Goal: Task Accomplishment & Management: Use online tool/utility

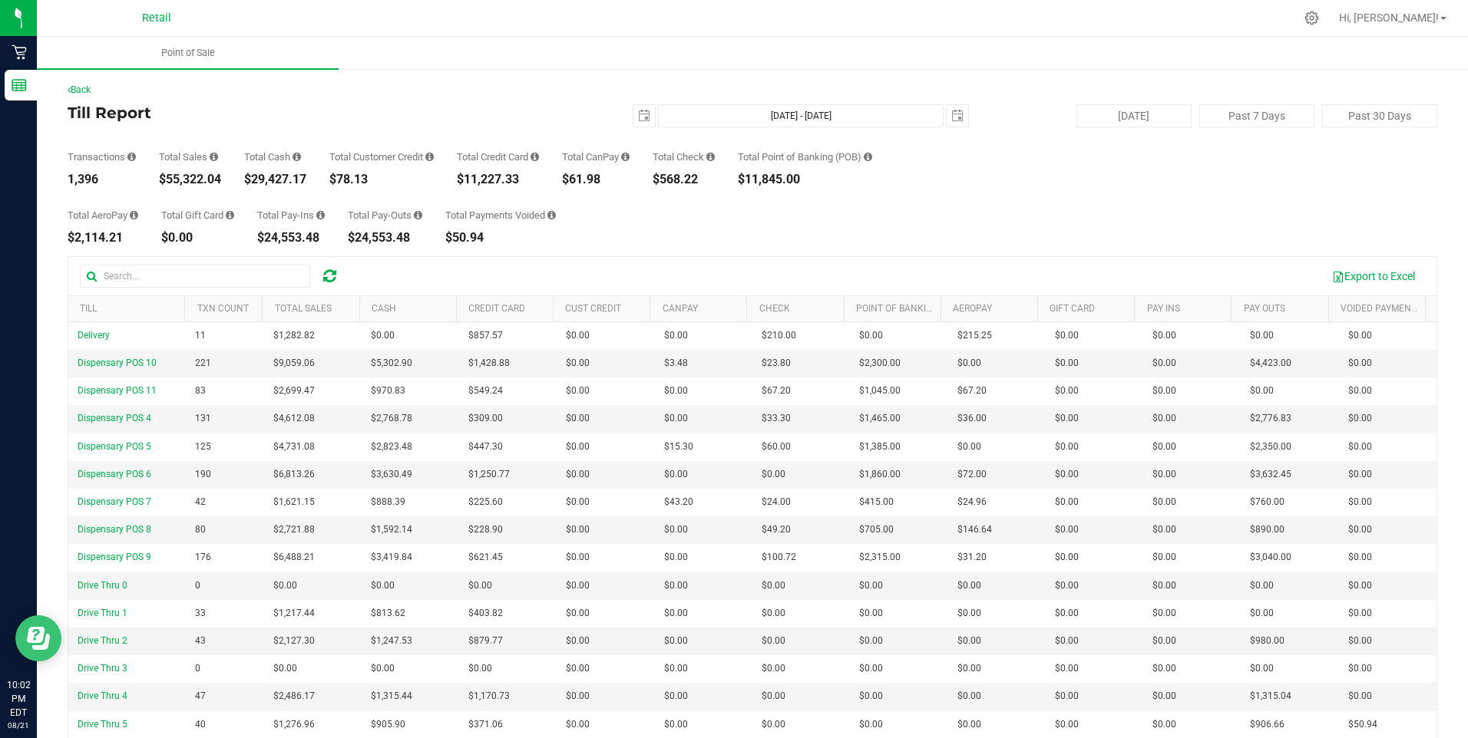
scroll to position [102, 0]
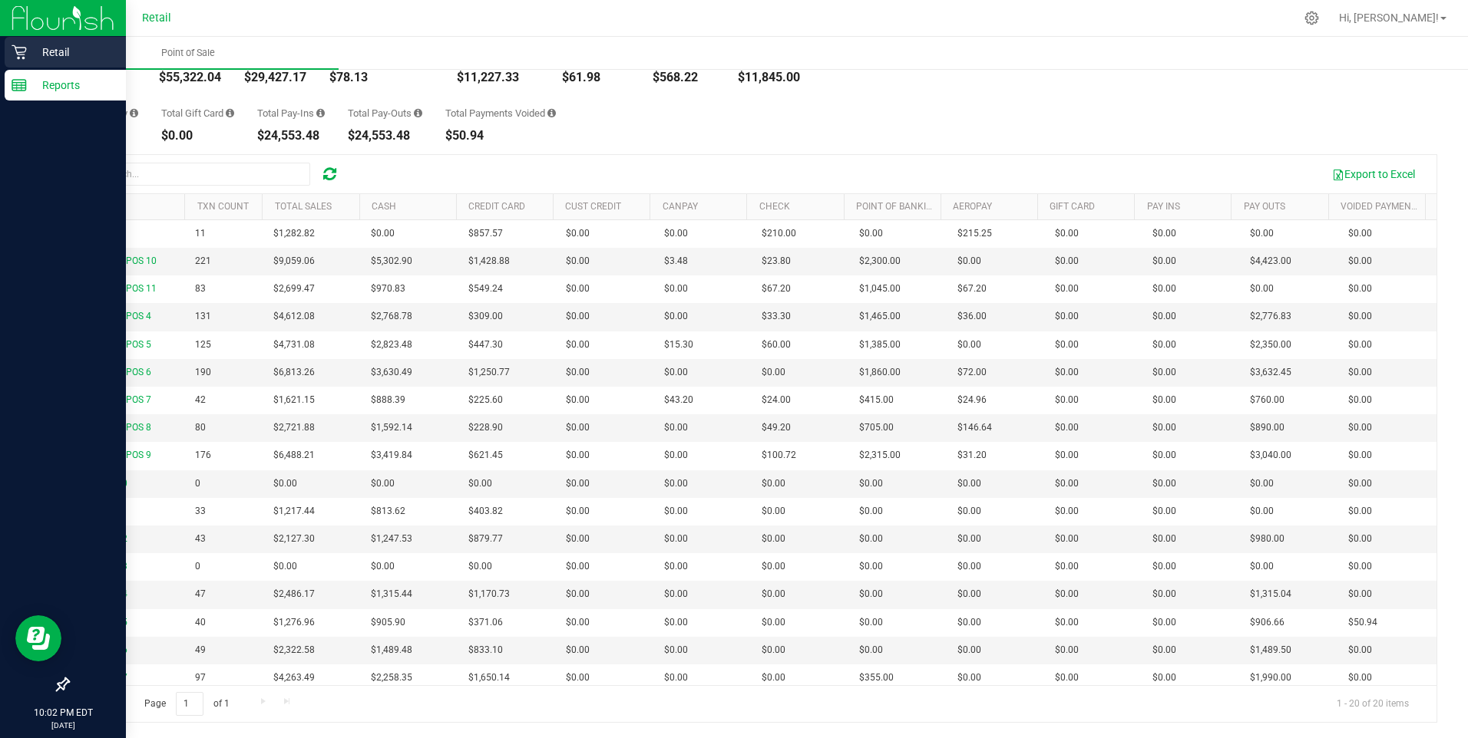
click at [24, 50] on icon at bounding box center [19, 52] width 15 height 15
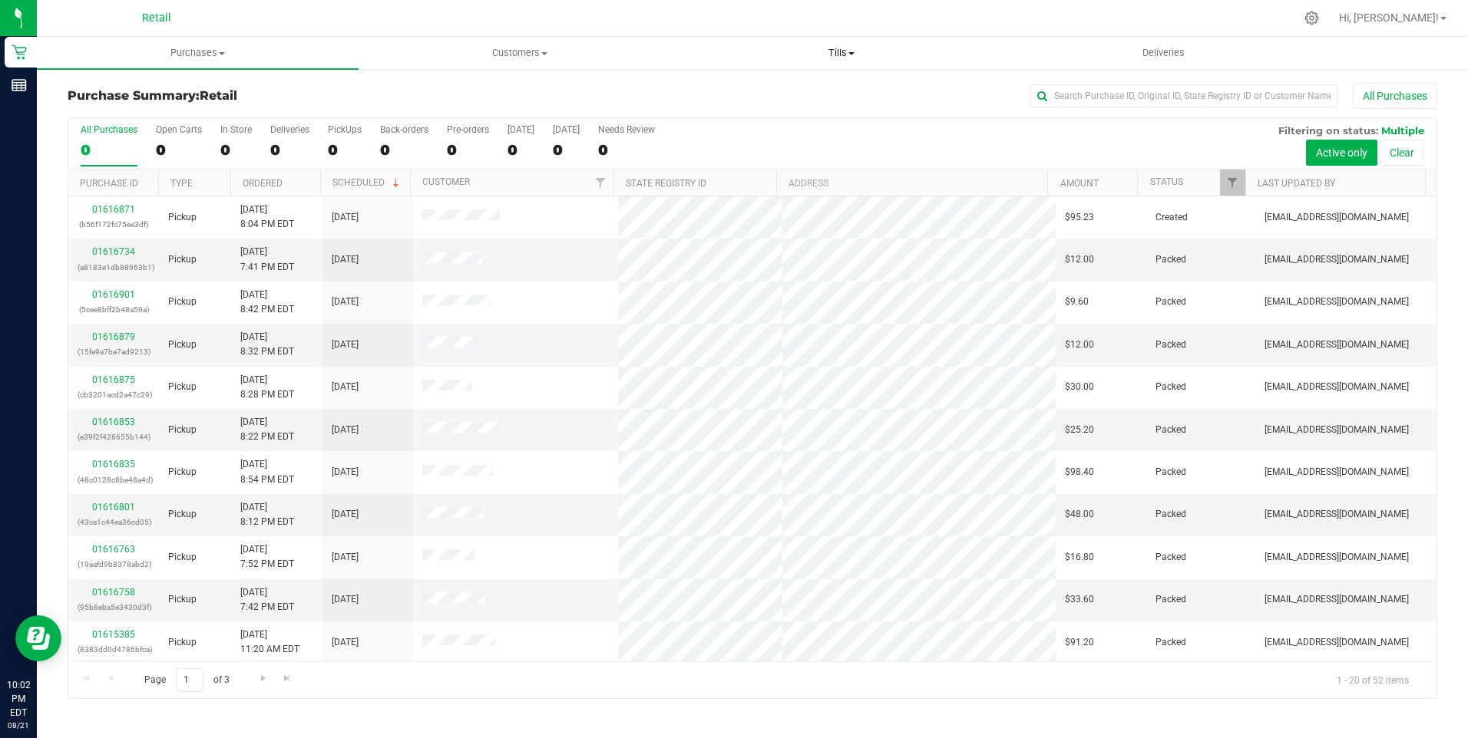
click at [837, 51] on span "Tills" at bounding box center [842, 53] width 320 height 14
click at [759, 91] on span "Manage tills" at bounding box center [733, 92] width 104 height 13
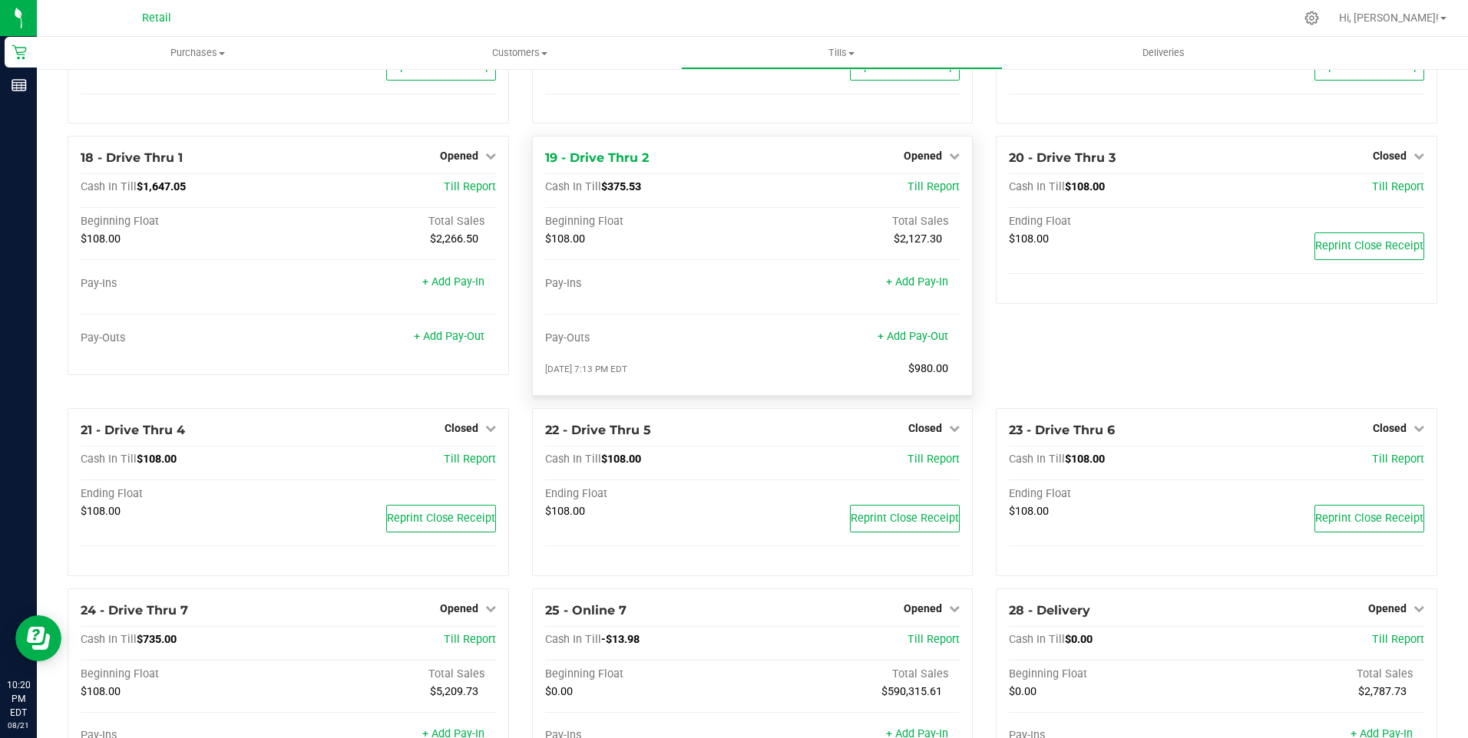
scroll to position [1464, 0]
